Goal: Transaction & Acquisition: Purchase product/service

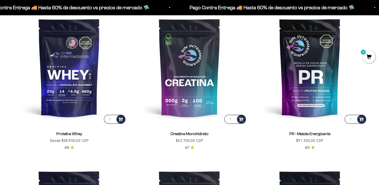
scroll to position [224, 0]
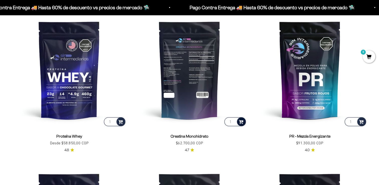
click at [241, 124] on div at bounding box center [241, 121] width 9 height 9
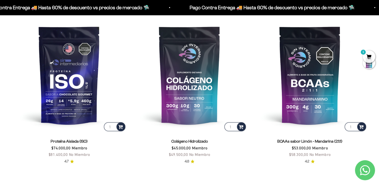
scroll to position [375, 0]
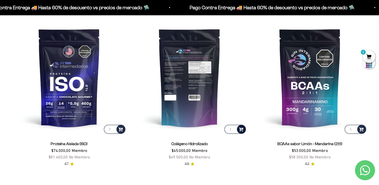
click at [243, 129] on span at bounding box center [241, 129] width 5 height 6
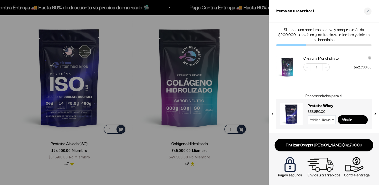
scroll to position [377, 0]
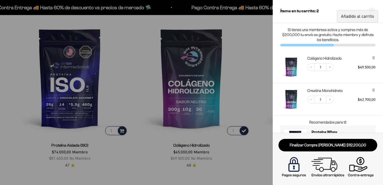
click at [252, 42] on div at bounding box center [191, 92] width 383 height 185
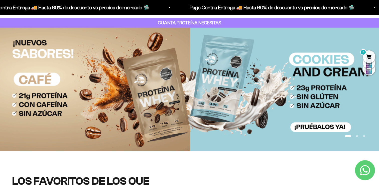
scroll to position [0, 0]
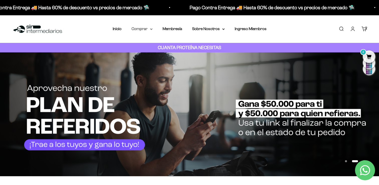
click at [139, 32] on summary "Comprar" at bounding box center [142, 29] width 21 height 7
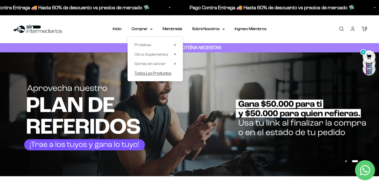
click at [144, 72] on span "Todos Los Productos" at bounding box center [153, 73] width 37 height 4
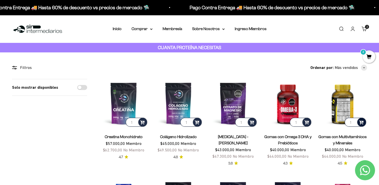
click at [363, 123] on span at bounding box center [361, 122] width 5 height 6
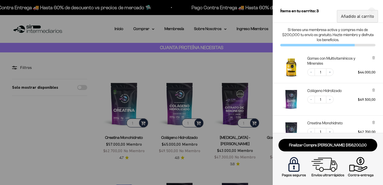
click at [250, 59] on div at bounding box center [191, 92] width 383 height 185
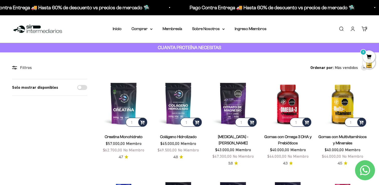
click at [368, 54] on span "3" at bounding box center [369, 56] width 13 height 13
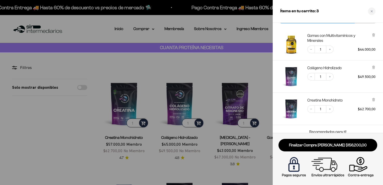
scroll to position [23, 0]
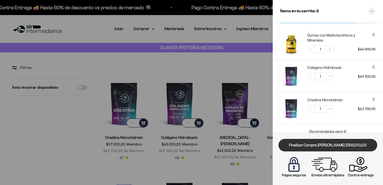
click at [349, 145] on link "Finalizar Compra [PERSON_NAME] $156.200,00" at bounding box center [328, 145] width 99 height 13
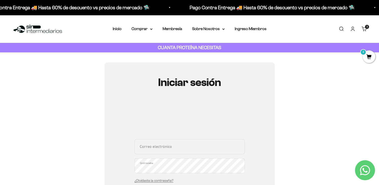
type input "[PERSON_NAME][EMAIL_ADDRESS][DOMAIN_NAME]"
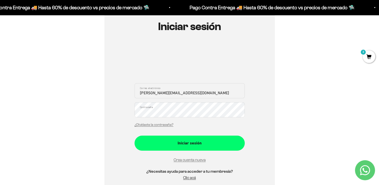
scroll to position [99, 0]
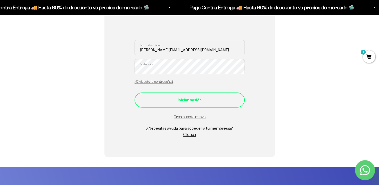
click at [221, 99] on div "Iniciar sesión" at bounding box center [190, 100] width 90 height 7
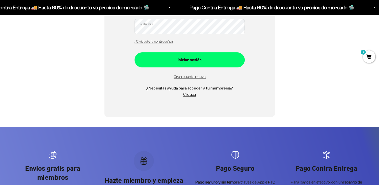
scroll to position [99, 0]
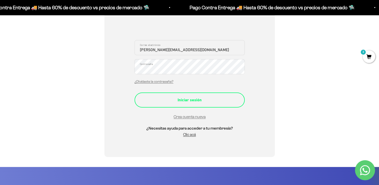
click at [205, 106] on button "Iniciar sesión" at bounding box center [190, 100] width 110 height 15
